Goal: Task Accomplishment & Management: Manage account settings

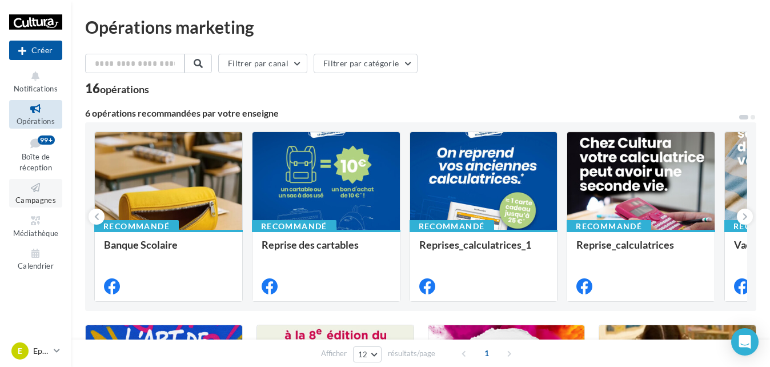
click at [43, 200] on span "Campagnes" at bounding box center [35, 199] width 41 height 9
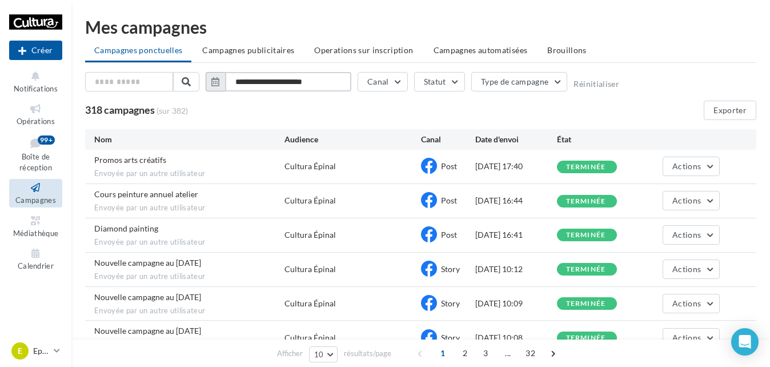
click at [295, 81] on input "**********" at bounding box center [288, 81] width 126 height 19
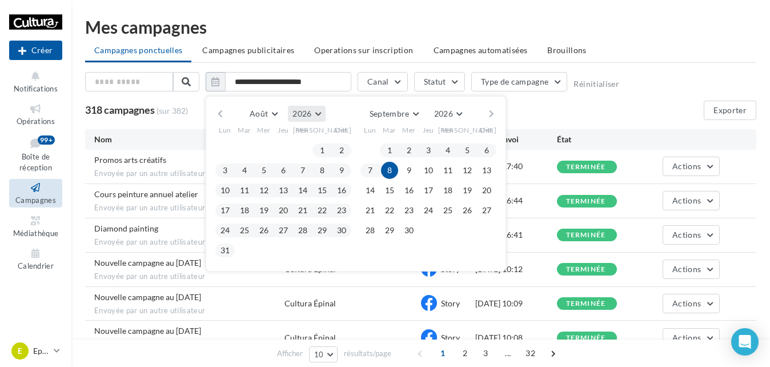
click at [311, 111] on button "2026" at bounding box center [306, 114] width 37 height 16
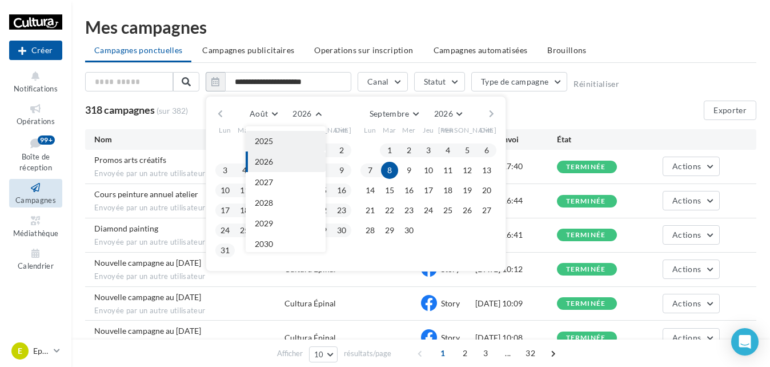
click at [282, 143] on button "2025" at bounding box center [286, 141] width 80 height 21
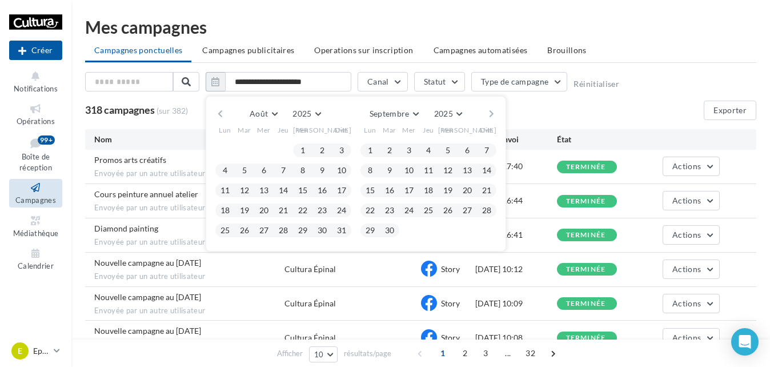
click at [422, 105] on div "Août Janvier Février Mars Avril Mai Juin Juillet Août Septembre Octobre Novembr…" at bounding box center [356, 173] width 301 height 155
click at [402, 113] on span "Septembre" at bounding box center [390, 114] width 40 height 10
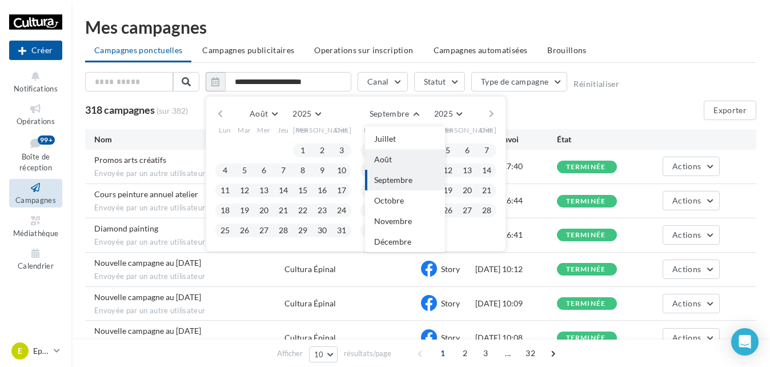
click at [383, 163] on span "Août" at bounding box center [383, 159] width 18 height 10
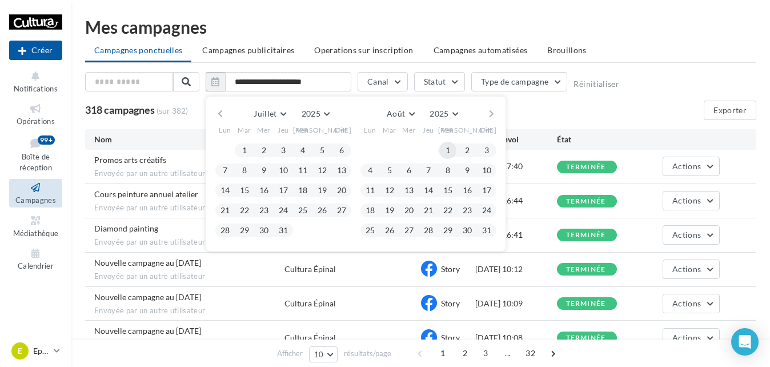
click at [451, 147] on button "1" at bounding box center [447, 150] width 17 height 17
click at [488, 237] on button "31" at bounding box center [486, 230] width 17 height 17
type input "**********"
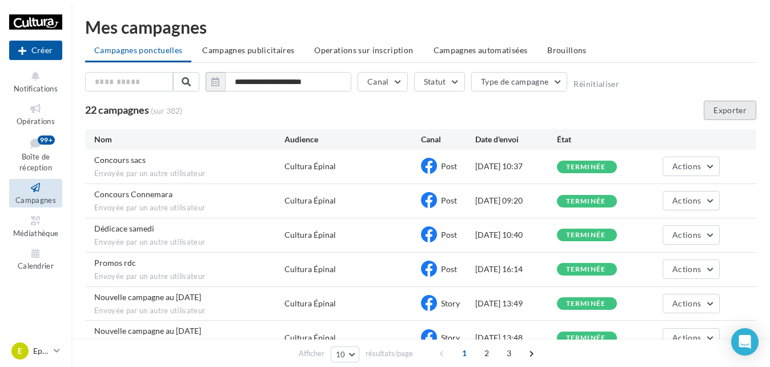
click at [741, 105] on button "Exporter" at bounding box center [730, 110] width 53 height 19
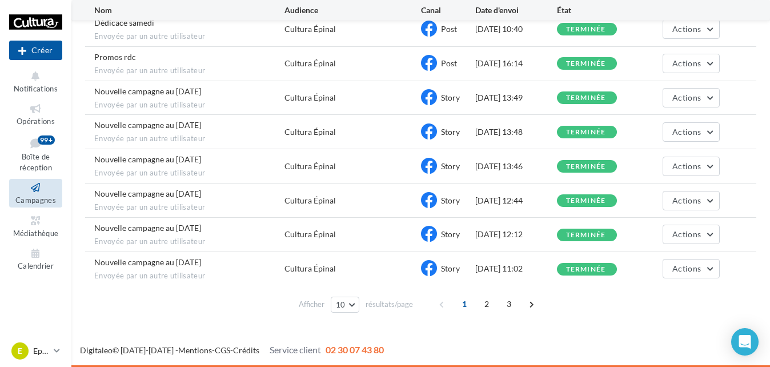
scroll to position [0, 0]
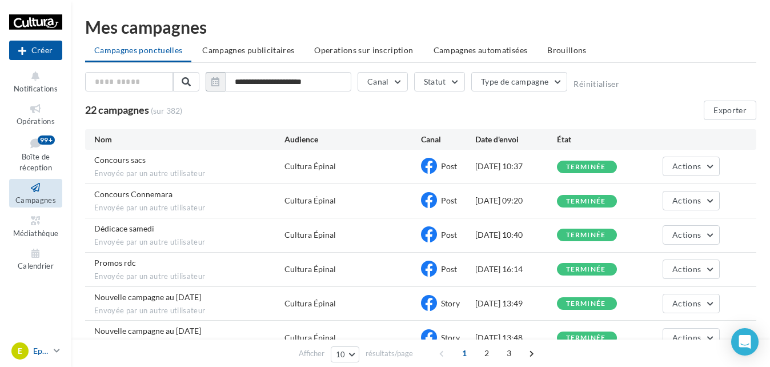
click at [21, 357] on div "E" at bounding box center [19, 350] width 17 height 17
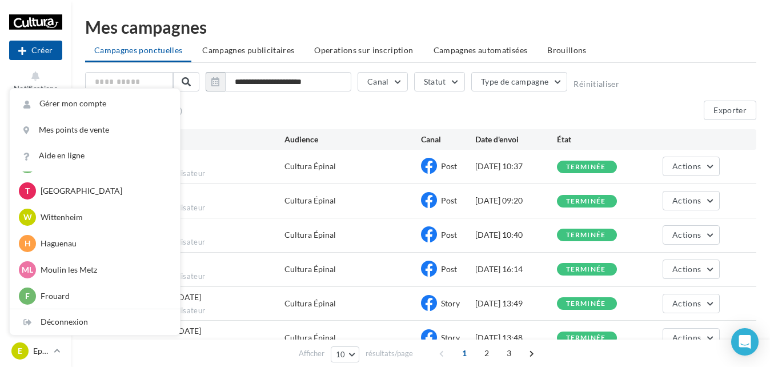
scroll to position [237, 0]
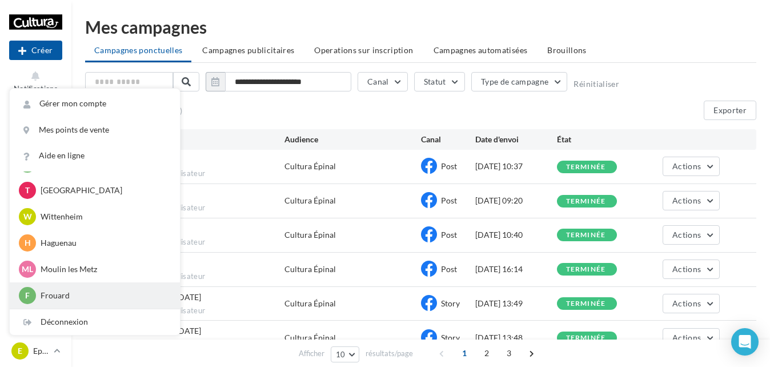
click at [61, 302] on div "F Frouard c.blanchard15@cultura.fr" at bounding box center [95, 295] width 152 height 17
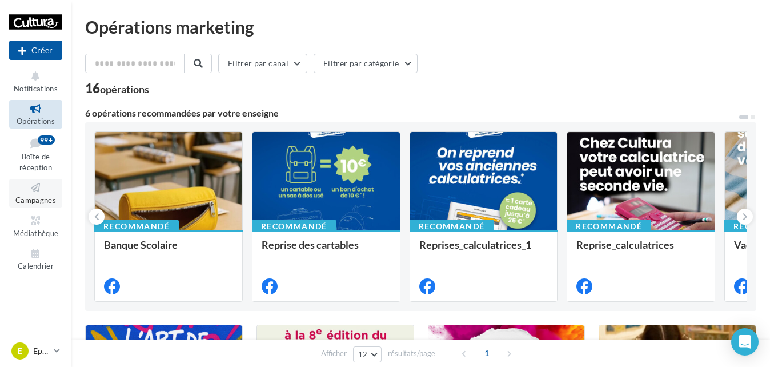
click at [24, 192] on icon at bounding box center [36, 187] width 46 height 13
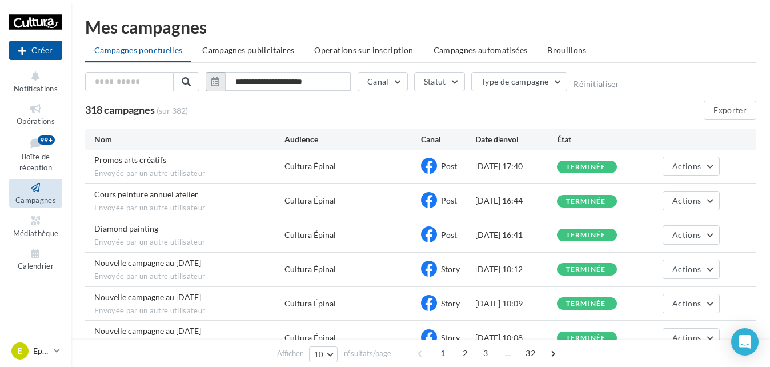
click at [264, 74] on input "**********" at bounding box center [288, 81] width 126 height 19
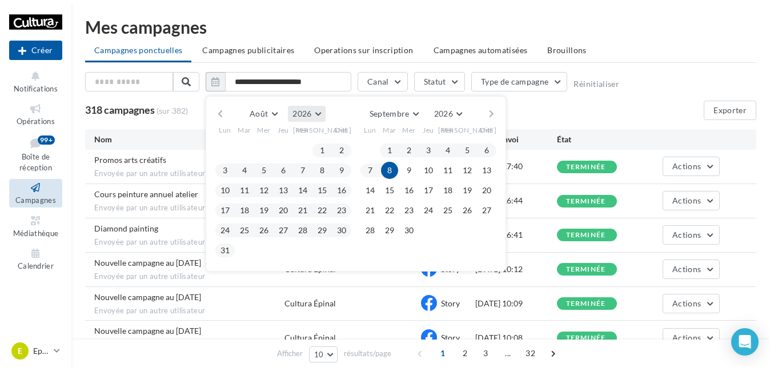
click at [305, 109] on span "2026" at bounding box center [302, 114] width 19 height 10
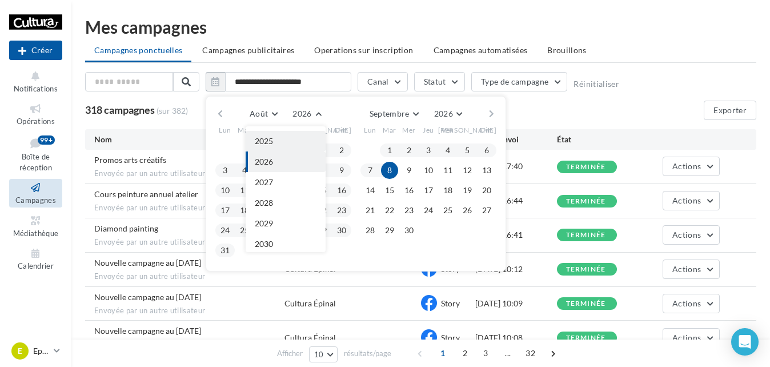
click at [275, 136] on button "2025" at bounding box center [286, 141] width 80 height 21
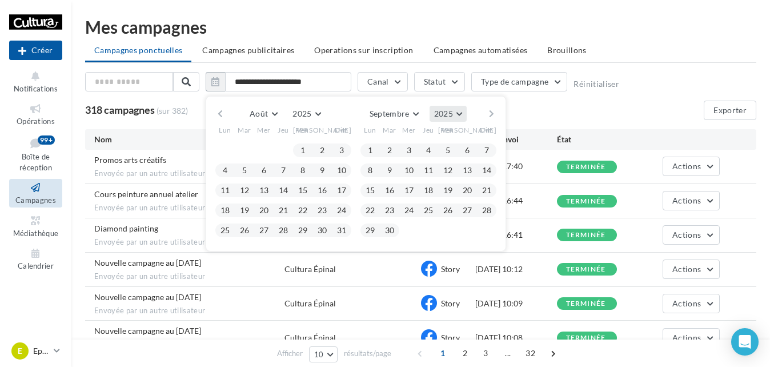
click at [447, 114] on span "2025" at bounding box center [443, 114] width 19 height 10
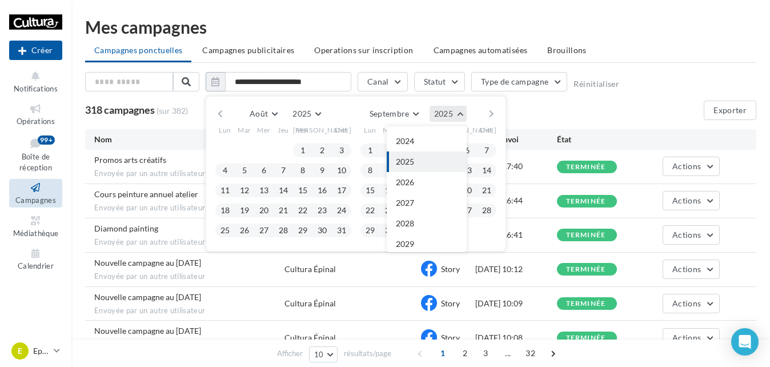
click at [447, 114] on span "2025" at bounding box center [443, 114] width 19 height 10
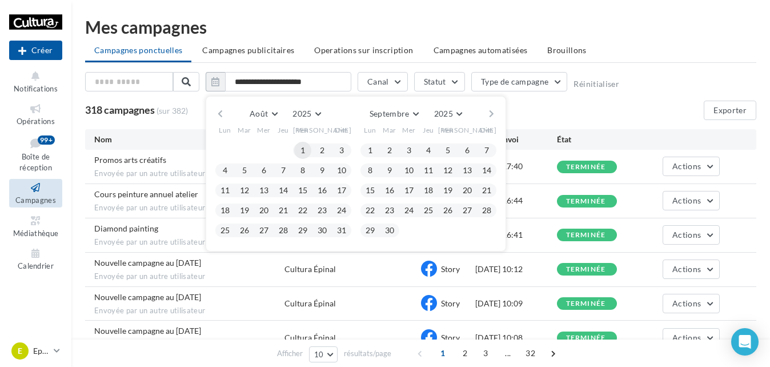
click at [304, 146] on button "1" at bounding box center [302, 150] width 17 height 17
click at [341, 231] on button "31" at bounding box center [341, 230] width 17 height 17
type input "**********"
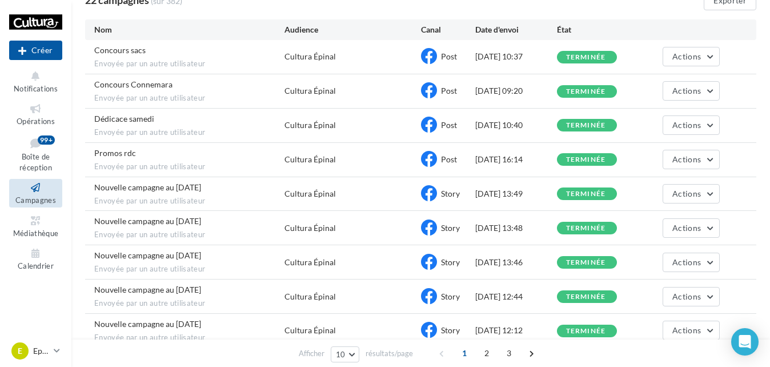
scroll to position [0, 0]
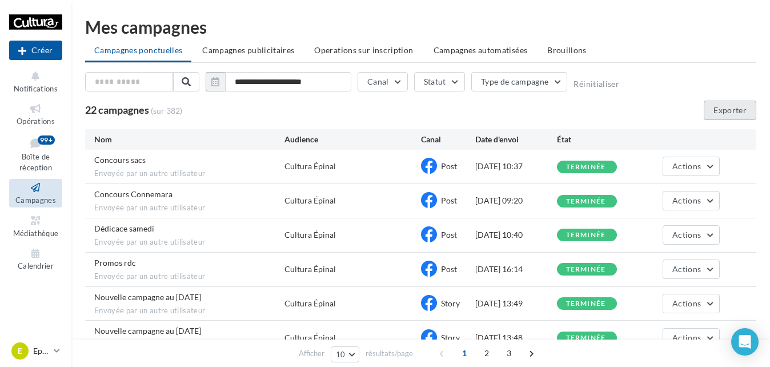
click at [729, 110] on button "Exporter" at bounding box center [730, 110] width 53 height 19
click at [28, 352] on div "E" at bounding box center [19, 350] width 17 height 17
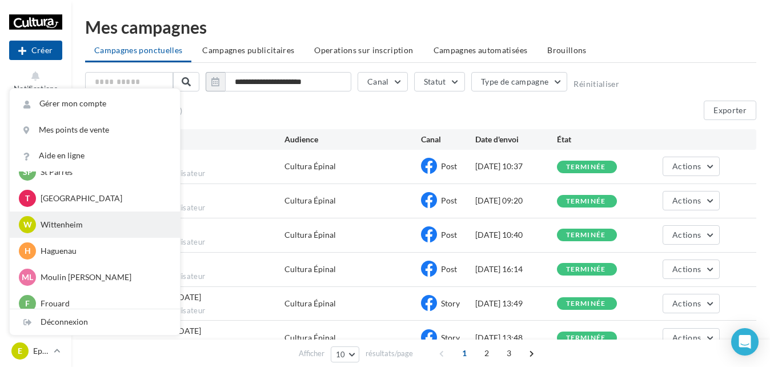
scroll to position [237, 0]
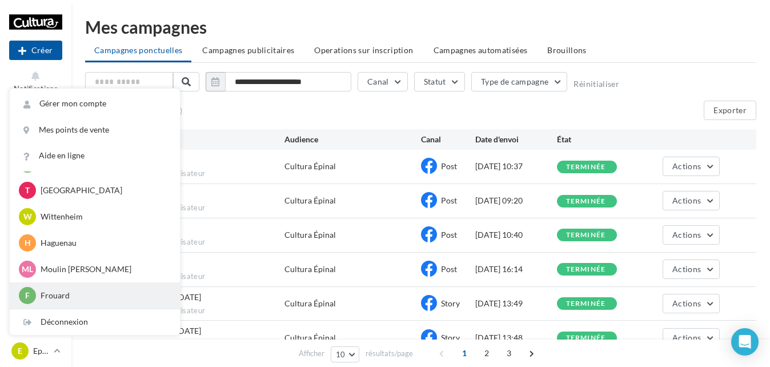
click at [42, 298] on p "Frouard" at bounding box center [104, 295] width 126 height 11
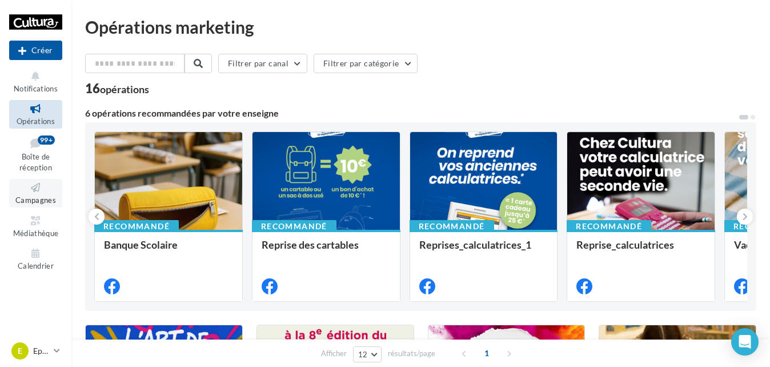
click at [38, 200] on span "Campagnes" at bounding box center [35, 199] width 41 height 9
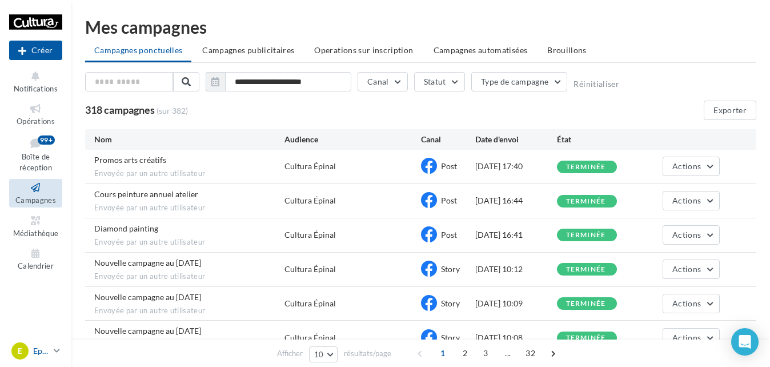
click at [42, 358] on div "E Epinal [EMAIL_ADDRESS][DOMAIN_NAME]" at bounding box center [30, 350] width 38 height 17
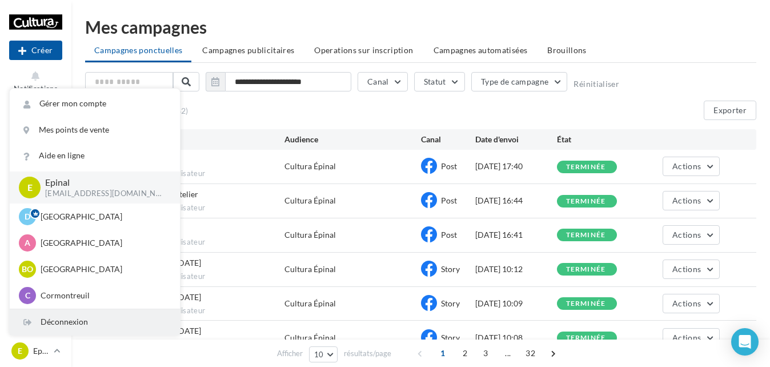
click at [75, 322] on div "Déconnexion" at bounding box center [95, 322] width 170 height 26
